Goal: Task Accomplishment & Management: Complete application form

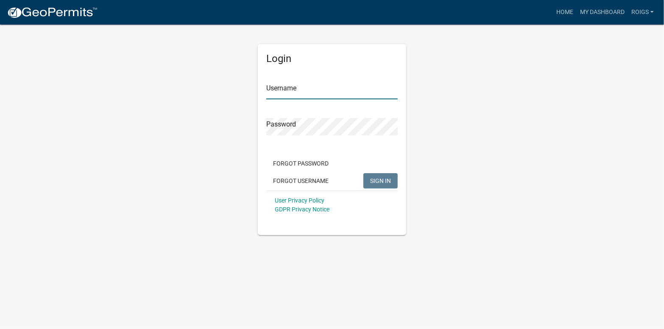
type input "ROIGS"
click at [387, 176] on button "SIGN IN" at bounding box center [380, 180] width 34 height 15
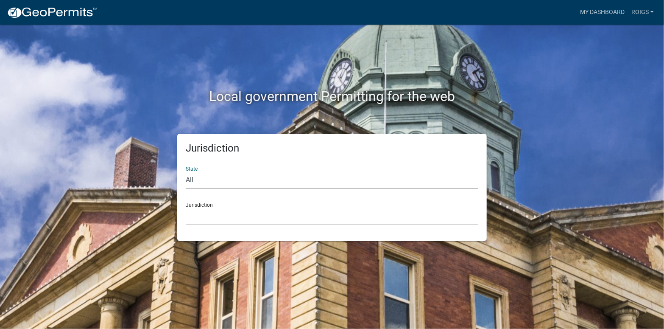
click at [209, 181] on select "All Colorado Georgia Indiana Iowa Kansas Minnesota Ohio South Carolina Wisconsin" at bounding box center [332, 179] width 293 height 17
select select "Minnesota"
click at [186, 171] on select "All Colorado Georgia Indiana Iowa Kansas Minnesota Ohio South Carolina Wisconsin" at bounding box center [332, 179] width 293 height 17
click at [198, 213] on select "Becker County, Minnesota Benton County, Minnesota Carlton County, Minnesota Cit…" at bounding box center [332, 215] width 293 height 17
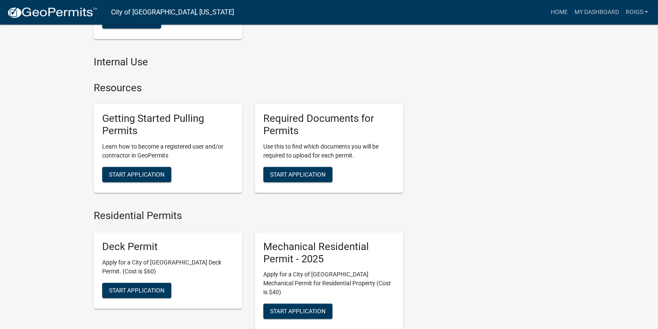
scroll to position [339, 0]
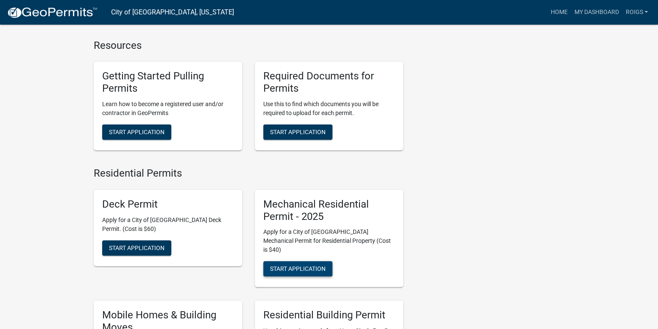
click at [307, 265] on span "Start Application" at bounding box center [298, 268] width 56 height 7
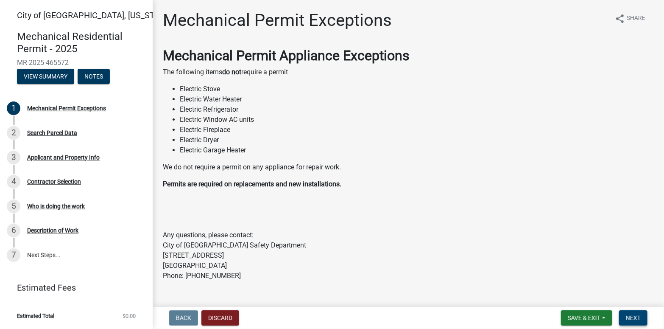
click at [629, 312] on button "Next" at bounding box center [633, 317] width 28 height 15
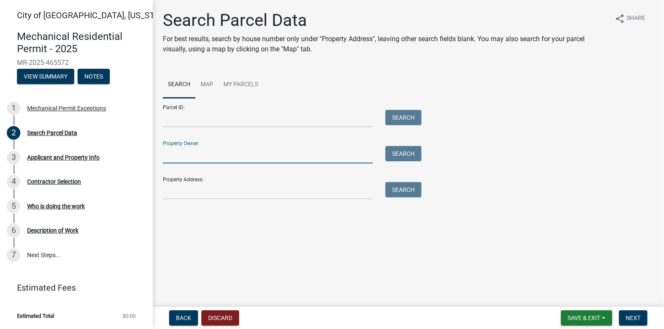
click at [220, 150] on input "Property Owner:" at bounding box center [268, 154] width 210 height 17
click at [395, 154] on button "Search" at bounding box center [403, 153] width 36 height 15
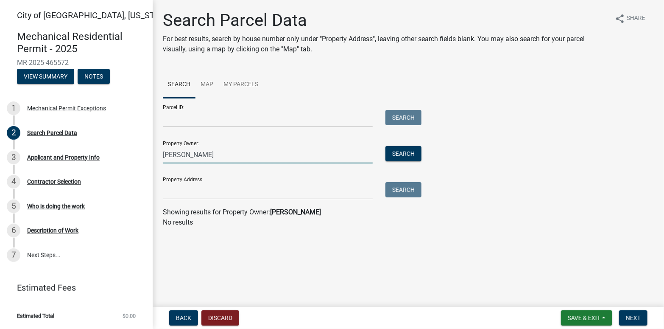
click at [188, 152] on input "MARY OCONNOR" at bounding box center [268, 154] width 210 height 17
type input "[PERSON_NAME]"
click at [407, 153] on button "Search" at bounding box center [403, 153] width 36 height 15
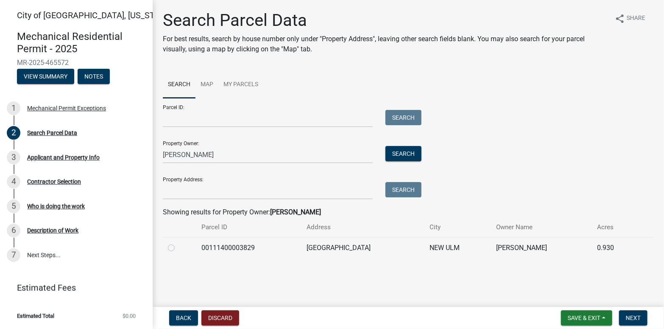
click at [178, 242] on label at bounding box center [178, 242] width 0 height 0
click at [178, 246] on input "radio" at bounding box center [181, 245] width 6 height 6
radio input "true"
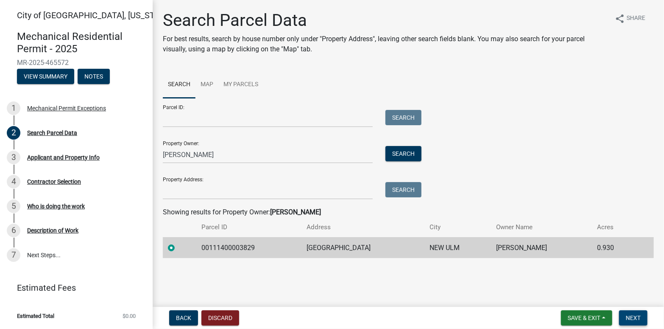
click at [630, 315] on span "Next" at bounding box center [633, 317] width 15 height 7
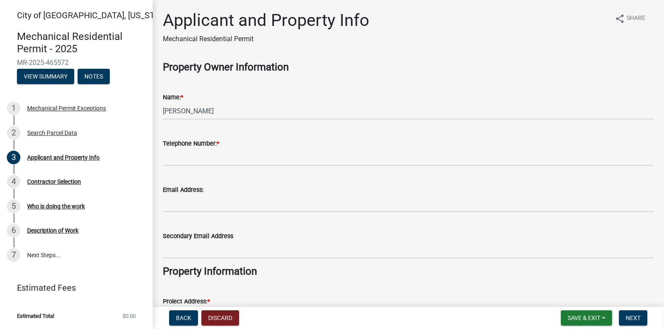
drag, startPoint x: 261, startPoint y: 167, endPoint x: 256, endPoint y: 166, distance: 4.4
click at [260, 167] on wm-data-entity-input "Telephone Number: *" at bounding box center [408, 149] width 491 height 46
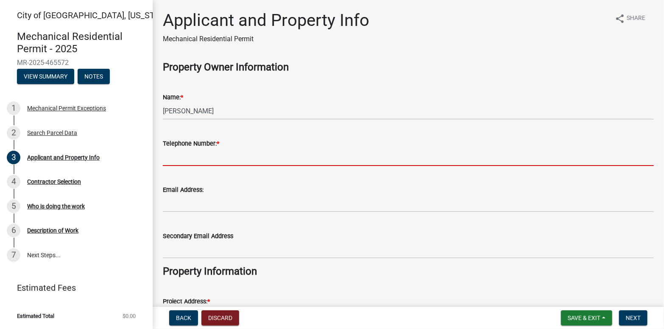
click at [251, 160] on input "Telephone Number: *" at bounding box center [408, 156] width 491 height 17
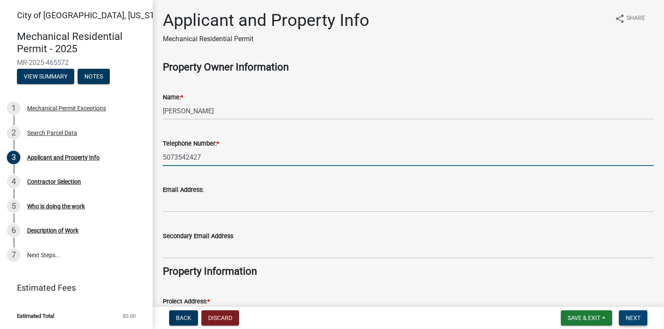
type input "5073542427"
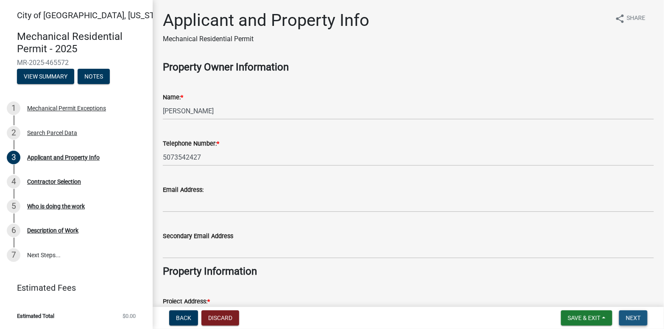
click at [630, 321] on button "Next" at bounding box center [633, 317] width 28 height 15
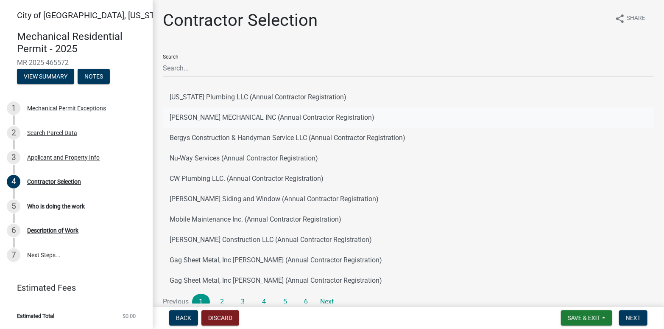
click at [254, 119] on button "KLASSEN MECHANICAL INC (Annual Contractor Registration)" at bounding box center [408, 117] width 491 height 20
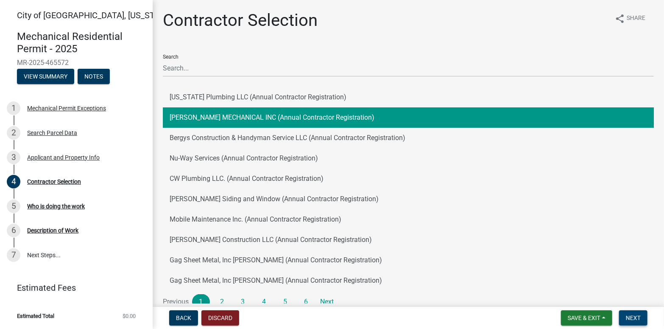
click at [634, 315] on span "Next" at bounding box center [633, 317] width 15 height 7
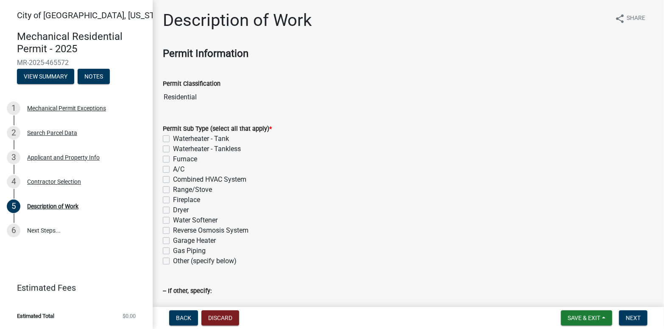
click at [173, 138] on label "Waterheater - Tank" at bounding box center [201, 139] width 56 height 10
click at [173, 138] on input "Waterheater - Tank" at bounding box center [176, 137] width 6 height 6
checkbox input "true"
checkbox input "false"
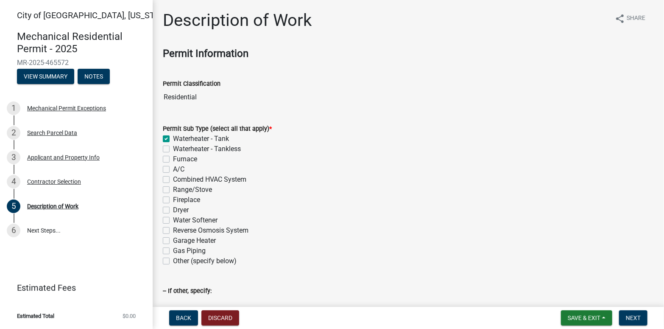
checkbox input "false"
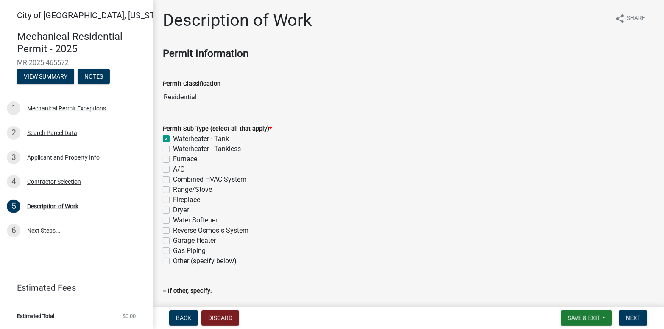
checkbox input "false"
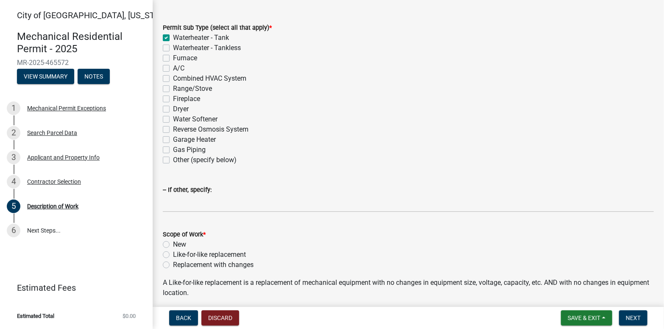
scroll to position [127, 0]
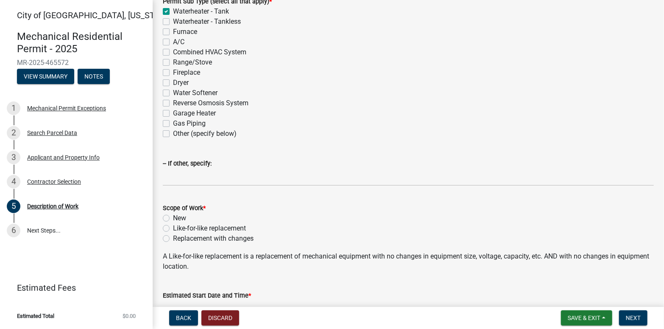
click at [173, 227] on label "Like-for-like replacement" at bounding box center [209, 228] width 73 height 10
click at [173, 227] on input "Like-for-like replacement" at bounding box center [176, 226] width 6 height 6
radio input "true"
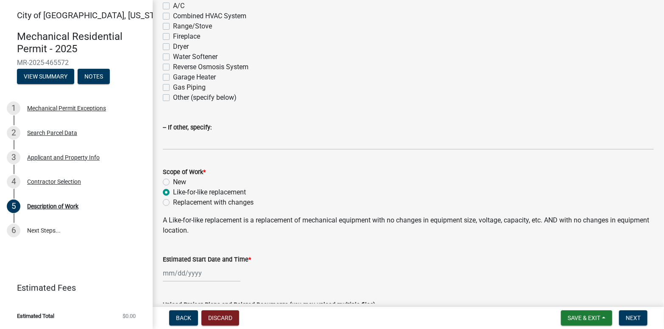
scroll to position [212, 0]
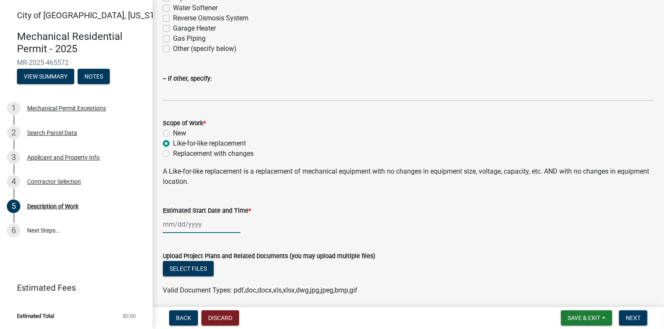
click at [218, 224] on div at bounding box center [202, 223] width 78 height 17
select select "8"
select select "2025"
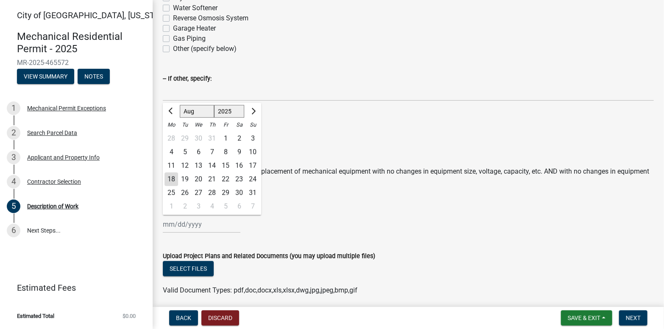
drag, startPoint x: 169, startPoint y: 176, endPoint x: 189, endPoint y: 180, distance: 20.8
click at [170, 175] on div "18" at bounding box center [171, 179] width 14 height 14
type input "[DATE]"
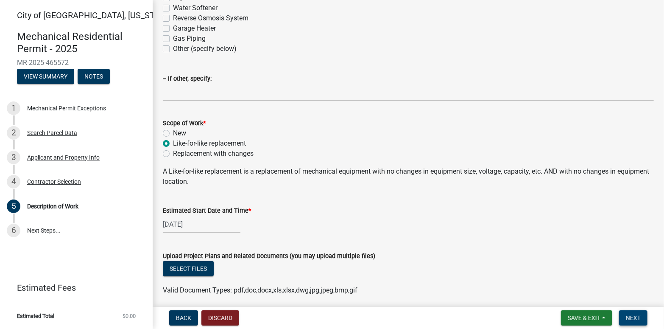
click at [636, 313] on button "Next" at bounding box center [633, 317] width 28 height 15
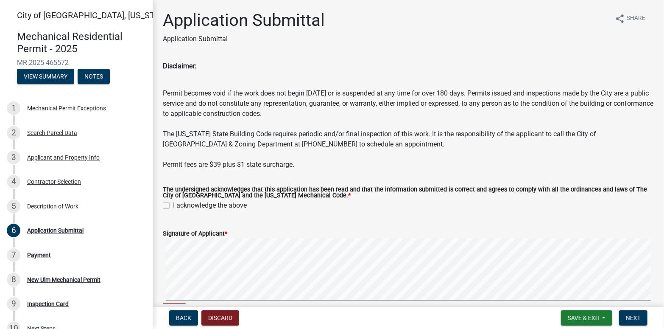
click at [173, 204] on label "I acknowledge the above" at bounding box center [210, 205] width 74 height 10
click at [173, 204] on input "I acknowledge the above" at bounding box center [176, 203] width 6 height 6
checkbox input "true"
click at [635, 315] on span "Next" at bounding box center [633, 317] width 15 height 7
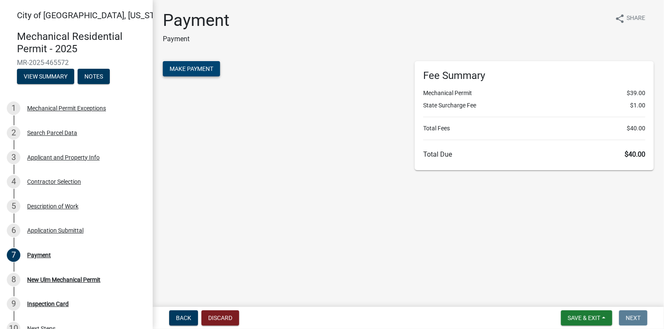
click at [198, 71] on span "Make Payment" at bounding box center [192, 68] width 44 height 7
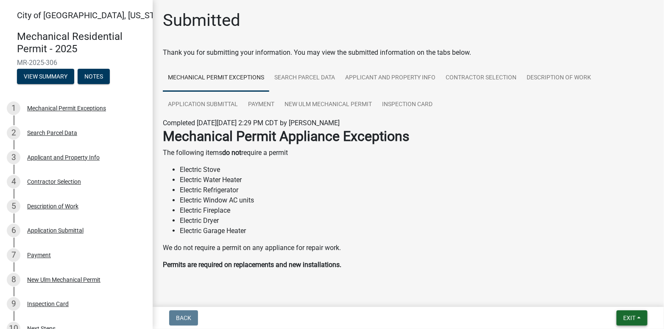
drag, startPoint x: 626, startPoint y: 317, endPoint x: 625, endPoint y: 312, distance: 4.7
click at [626, 316] on span "Exit" at bounding box center [629, 317] width 12 height 7
click at [622, 295] on button "Save & Exit" at bounding box center [614, 295] width 68 height 20
